Goal: Find contact information: Find contact information

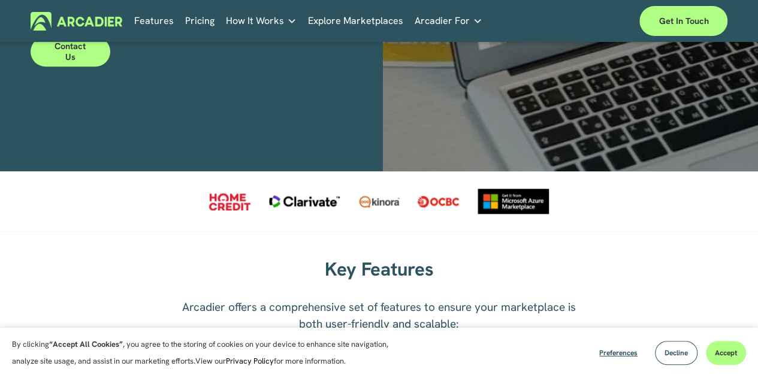
scroll to position [420, 0]
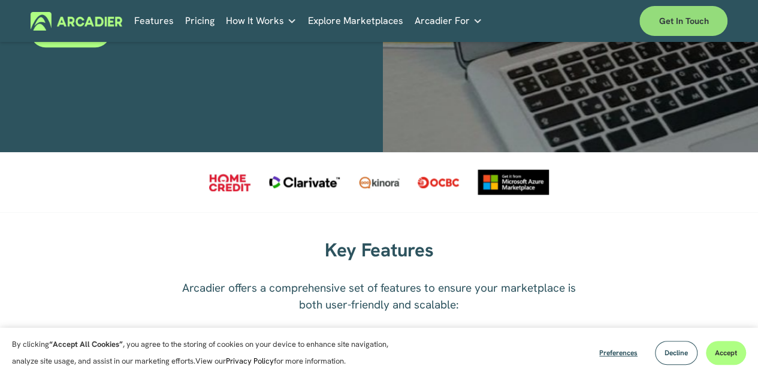
click at [663, 16] on link "Get in touch" at bounding box center [684, 21] width 88 height 30
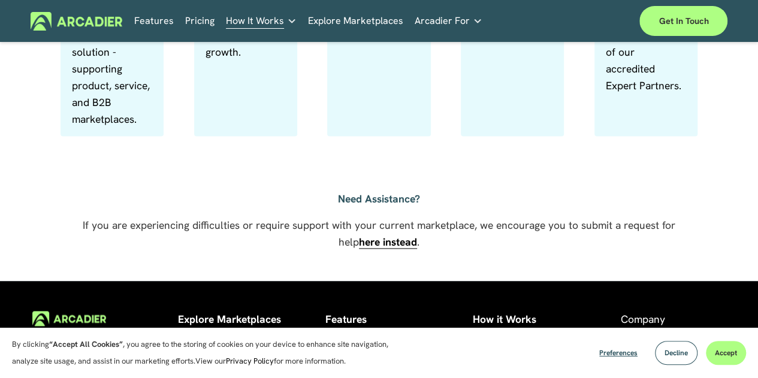
scroll to position [883, 0]
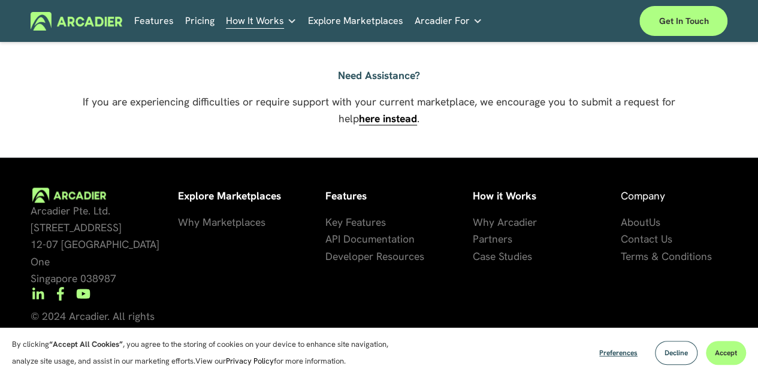
click at [628, 246] on span "Contact Us" at bounding box center [647, 239] width 52 height 14
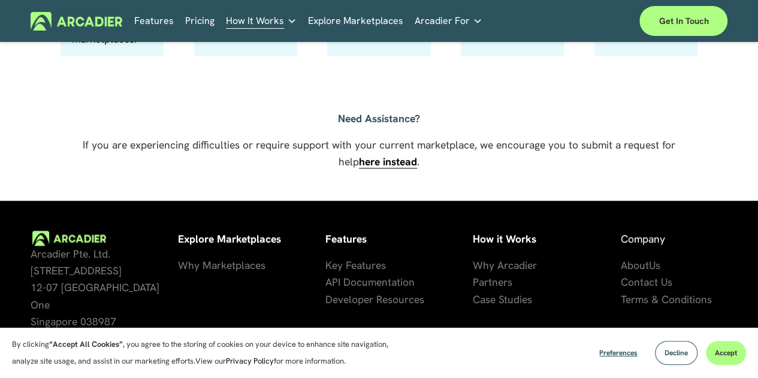
scroll to position [883, 0]
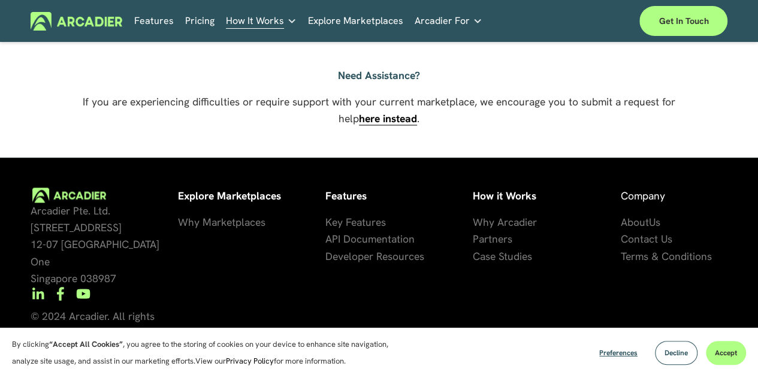
click at [633, 246] on span "Contact Us" at bounding box center [647, 239] width 52 height 14
drag, startPoint x: 29, startPoint y: 224, endPoint x: 107, endPoint y: 224, distance: 77.3
click at [107, 224] on div "Arcadier Pte. Ltd. [STREET_ADDRESS] How it Works Why Arcadier P artners Ca se S…" at bounding box center [379, 282] width 758 height 189
click at [624, 245] on span "Contact Us" at bounding box center [647, 239] width 52 height 14
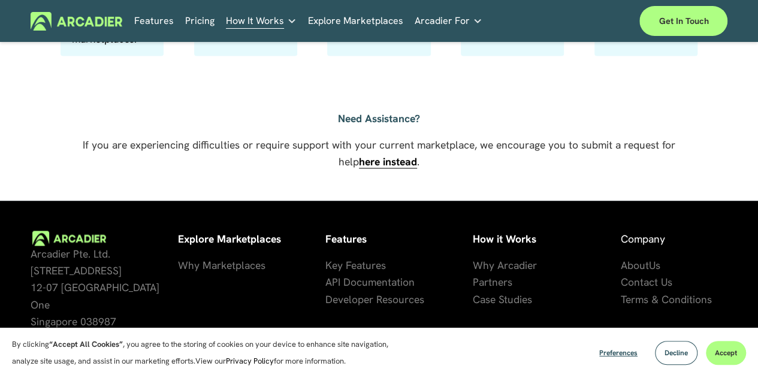
scroll to position [883, 0]
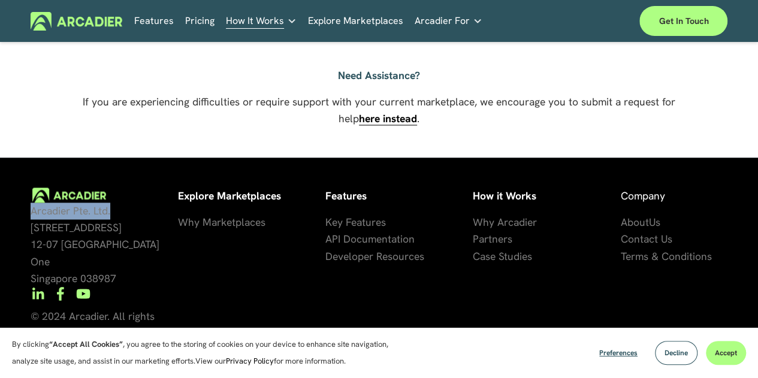
drag, startPoint x: 28, startPoint y: 225, endPoint x: 116, endPoint y: 225, distance: 88.7
click at [116, 225] on div "Arcadier Pte. Ltd. [STREET_ADDRESS] How it Works Why Arcadier P artners Ca se S…" at bounding box center [379, 282] width 758 height 189
copy span "Arcadier Pte. Ltd."
